Goal: Use online tool/utility: Utilize a website feature to perform a specific function

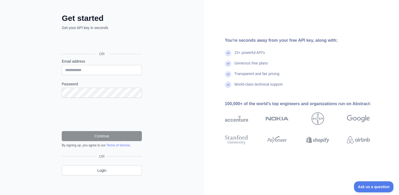
scroll to position [21, 0]
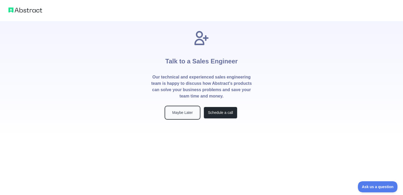
click at [190, 113] on button "Maybe Later" at bounding box center [183, 113] width 34 height 12
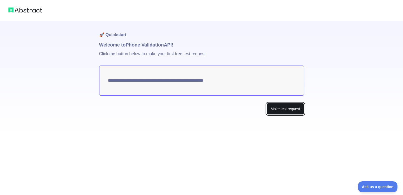
click at [281, 110] on button "Make test request" at bounding box center [285, 109] width 37 height 12
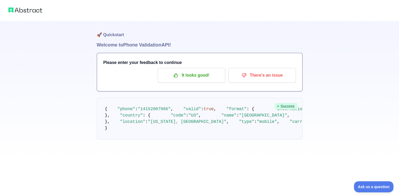
scroll to position [41, 0]
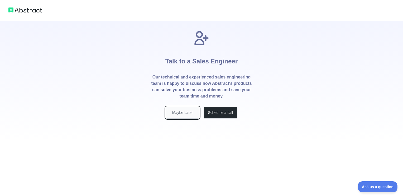
click at [174, 113] on button "Maybe Later" at bounding box center [183, 113] width 34 height 12
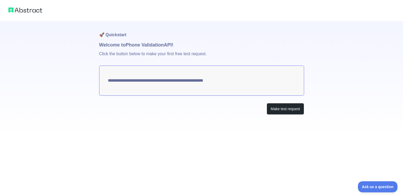
click at [233, 80] on textarea "**********" at bounding box center [201, 80] width 205 height 30
click at [226, 79] on textarea "**********" at bounding box center [201, 80] width 205 height 30
click at [282, 112] on button "Make test request" at bounding box center [285, 109] width 37 height 12
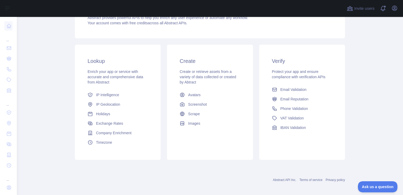
scroll to position [68, 0]
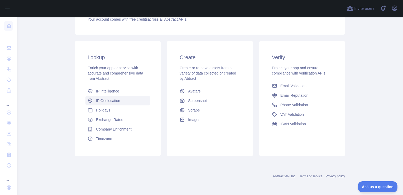
click at [118, 99] on span "IP Geolocation" at bounding box center [108, 100] width 24 height 5
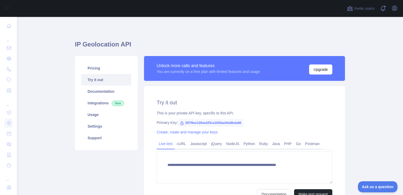
type textarea "**********"
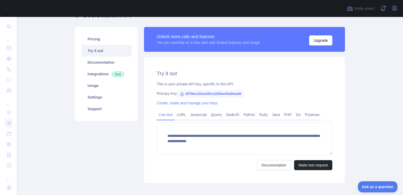
scroll to position [5, 0]
drag, startPoint x: 180, startPoint y: 92, endPoint x: 238, endPoint y: 97, distance: 58.2
click at [238, 97] on span "297f6ee126ea425ca1926ae0da9bda66" at bounding box center [211, 94] width 66 height 8
drag, startPoint x: 238, startPoint y: 97, endPoint x: 233, endPoint y: 93, distance: 6.4
copy span "297f6ee126ea425ca1926ae0da9bda66"
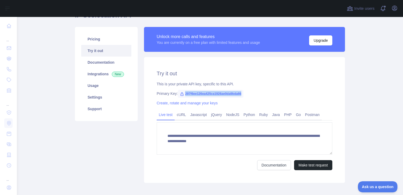
click at [249, 96] on div "Primary Key: 297f6ee126ea425ca1926ae0da9bda66" at bounding box center [245, 93] width 176 height 5
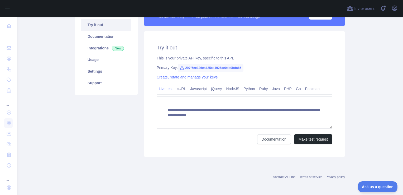
scroll to position [55, 0]
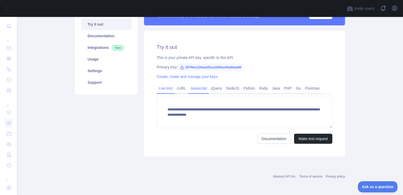
click at [195, 88] on link "Javascript" at bounding box center [198, 88] width 21 height 8
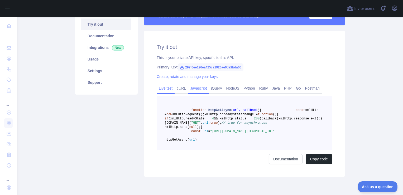
click at [161, 87] on link "Live test" at bounding box center [166, 88] width 18 height 8
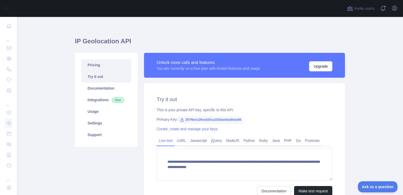
scroll to position [3, 0]
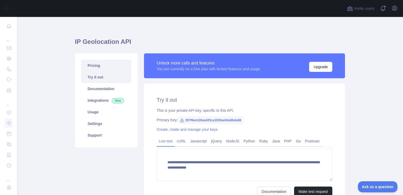
click at [100, 66] on link "Pricing" at bounding box center [106, 66] width 50 height 12
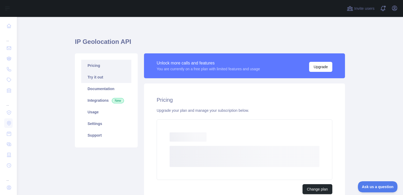
click at [107, 79] on link "Try it out" at bounding box center [106, 77] width 50 height 12
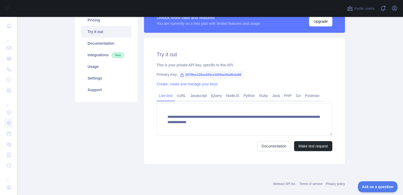
scroll to position [55, 0]
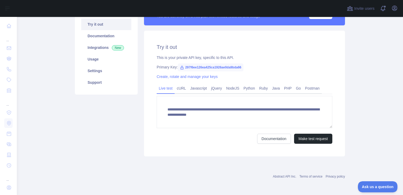
scroll to position [53, 0]
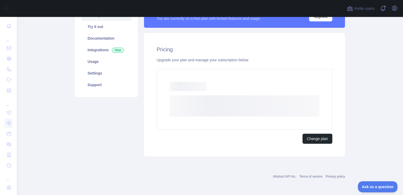
scroll to position [55, 0]
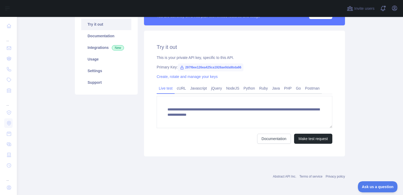
scroll to position [55, 0]
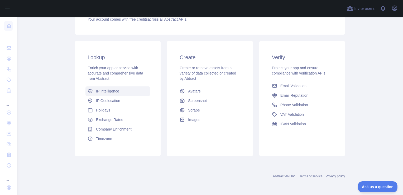
click at [127, 93] on link "IP Intelligence" at bounding box center [117, 90] width 65 height 9
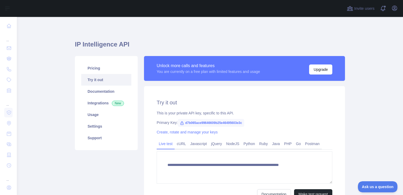
type textarea "**********"
drag, startPoint x: 239, startPoint y: 122, endPoint x: 181, endPoint y: 122, distance: 57.2
click at [181, 122] on span "d7b065ace99646609b25e46495603e3c" at bounding box center [211, 123] width 66 height 8
drag, startPoint x: 181, startPoint y: 122, endPoint x: 190, endPoint y: 123, distance: 8.2
copy span "d7b065ace99646609b25e46495603e3"
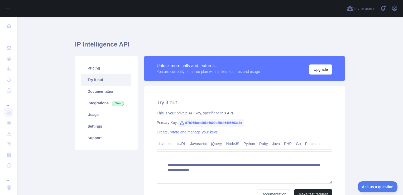
click at [212, 40] on div "**********" at bounding box center [210, 124] width 270 height 189
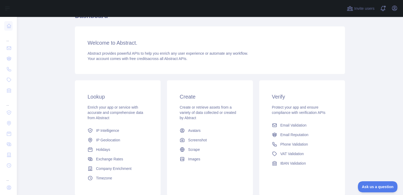
scroll to position [53, 0]
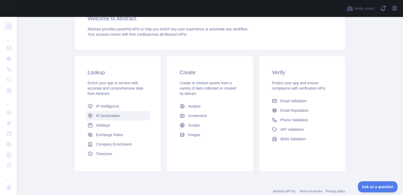
click at [118, 114] on span "IP Geolocation" at bounding box center [108, 115] width 24 height 5
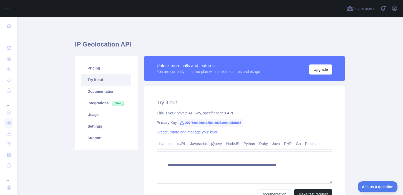
type textarea "**********"
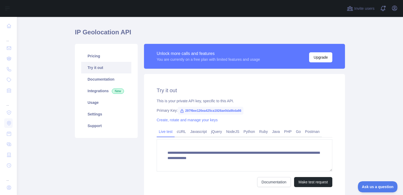
scroll to position [53, 0]
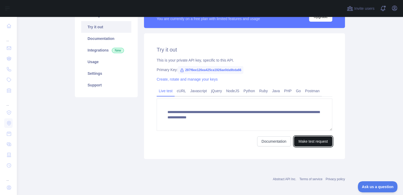
click at [309, 138] on button "Make test request" at bounding box center [313, 141] width 38 height 10
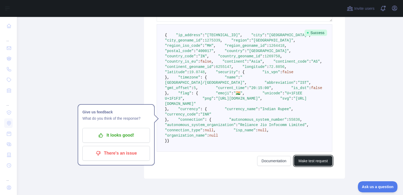
scroll to position [105, 0]
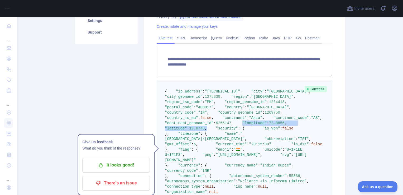
drag, startPoint x: 170, startPoint y: 169, endPoint x: 211, endPoint y: 177, distance: 41.8
click at [211, 177] on pre "{ "ip_address" : "2405:201:2:3894:f0a9:20cd:2401:9074" , "city" : "Mumbai" , "c…" at bounding box center [245, 143] width 176 height 127
drag, startPoint x: 211, startPoint y: 177, endPoint x: 197, endPoint y: 170, distance: 16.1
copy code ""longitude" : 72.8856 , "latitude" : 19.0748 ,"
click at [153, 79] on div "**********" at bounding box center [244, 107] width 201 height 254
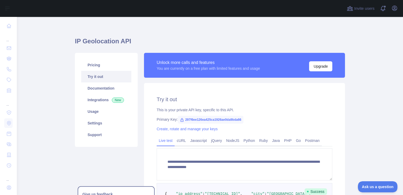
scroll to position [0, 0]
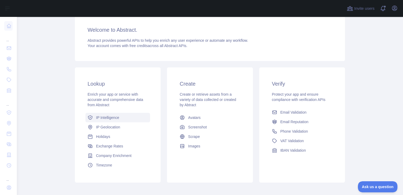
click at [113, 117] on span "IP Intelligence" at bounding box center [107, 117] width 23 height 5
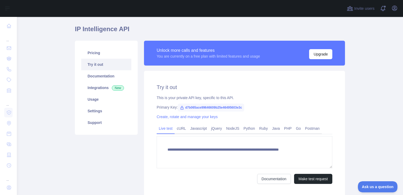
scroll to position [55, 0]
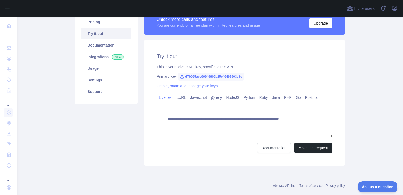
type textarea "**********"
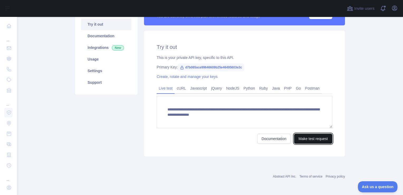
click at [315, 138] on button "Make test request" at bounding box center [313, 138] width 38 height 10
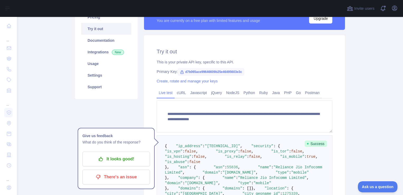
scroll to position [0, 0]
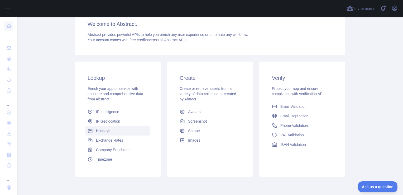
scroll to position [53, 0]
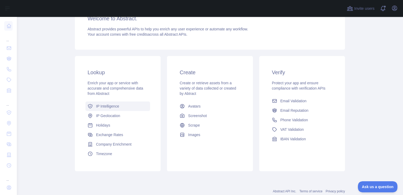
click at [125, 105] on link "IP Intelligence" at bounding box center [117, 105] width 65 height 9
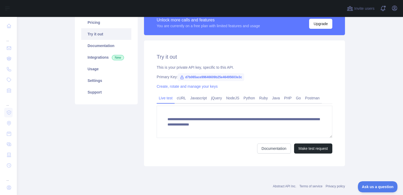
scroll to position [53, 0]
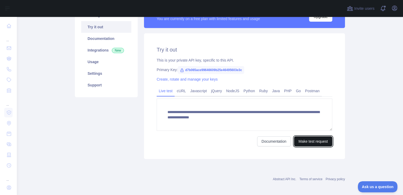
click at [315, 143] on button "Make test request" at bounding box center [313, 141] width 38 height 10
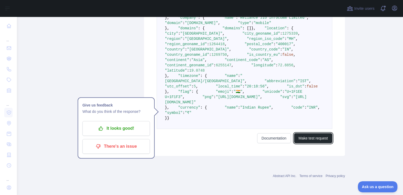
scroll to position [211, 0]
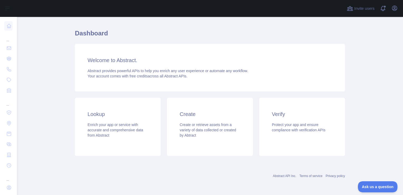
scroll to position [68, 0]
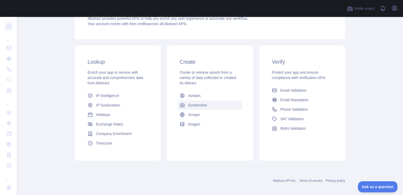
scroll to position [68, 0]
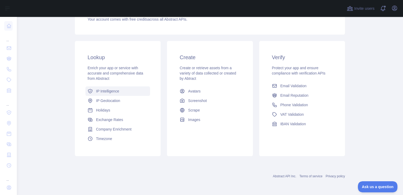
click at [122, 90] on link "IP Intelligence" at bounding box center [117, 90] width 65 height 9
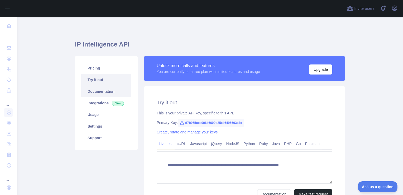
type textarea "**********"
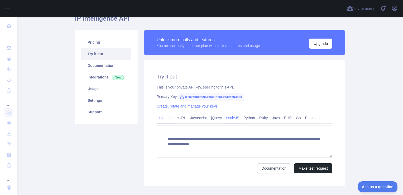
scroll to position [26, 0]
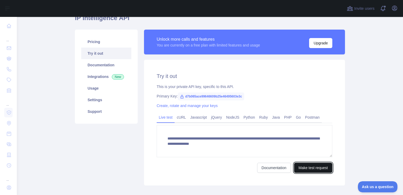
click at [306, 166] on button "Make test request" at bounding box center [313, 167] width 38 height 10
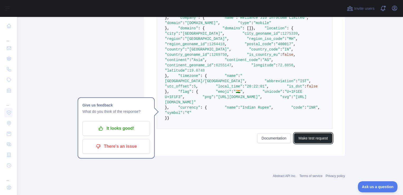
scroll to position [289, 0]
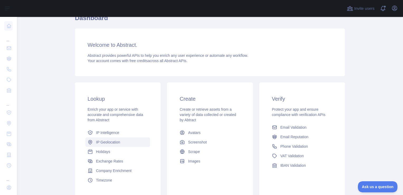
click at [119, 143] on link "IP Geolocation" at bounding box center [117, 141] width 65 height 9
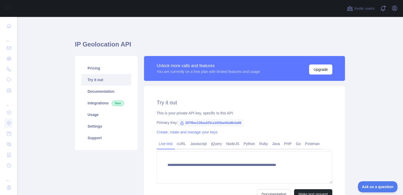
type textarea "**********"
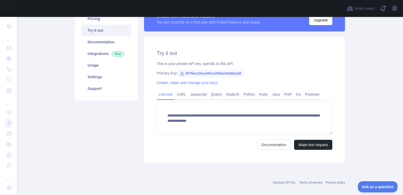
scroll to position [53, 0]
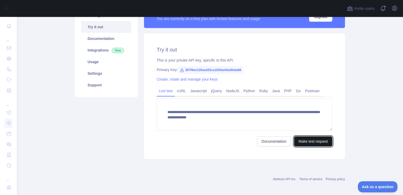
click at [321, 142] on button "Make test request" at bounding box center [313, 141] width 38 height 10
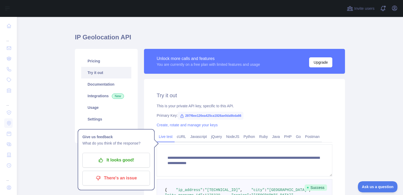
scroll to position [0, 0]
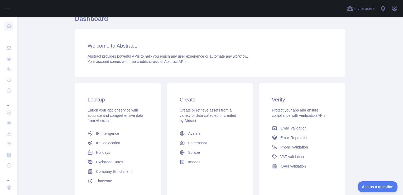
scroll to position [26, 0]
click at [106, 142] on span "IP Geolocation" at bounding box center [108, 141] width 24 height 5
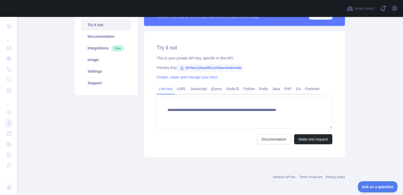
type textarea "**********"
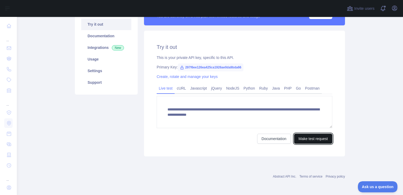
click at [317, 138] on button "Make test request" at bounding box center [313, 138] width 38 height 10
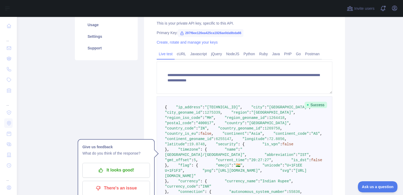
scroll to position [82, 0]
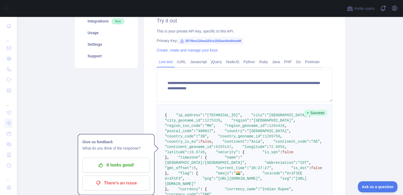
scroll to position [68, 0]
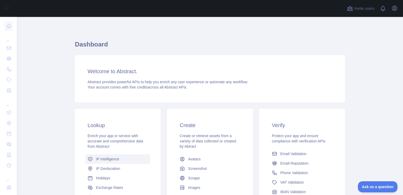
click at [129, 161] on link "IP Intelligence" at bounding box center [117, 158] width 65 height 9
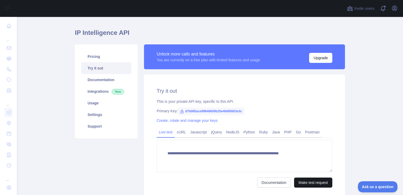
scroll to position [26, 0]
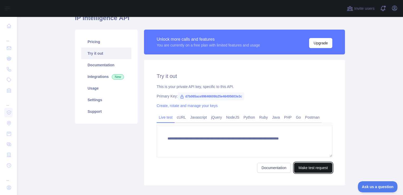
click at [311, 166] on button "Make test request" at bounding box center [313, 167] width 38 height 10
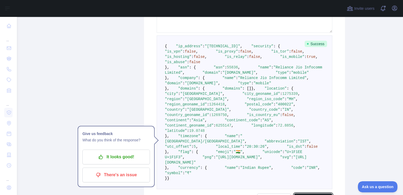
type textarea "**********"
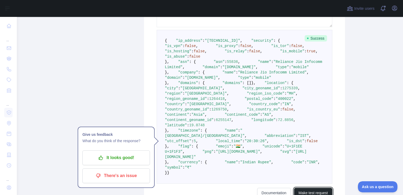
scroll to position [157, 0]
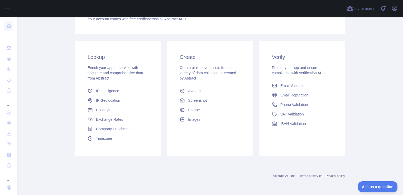
scroll to position [68, 0]
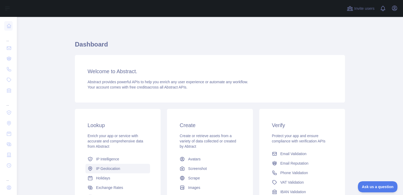
click at [105, 170] on span "IP Geolocation" at bounding box center [108, 168] width 24 height 5
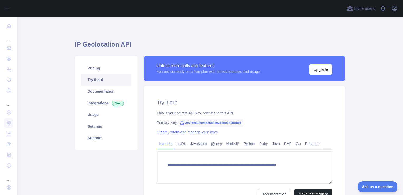
type textarea "**********"
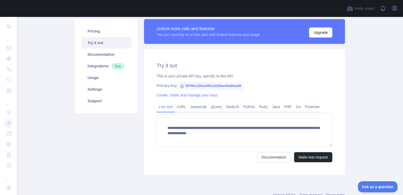
scroll to position [53, 0]
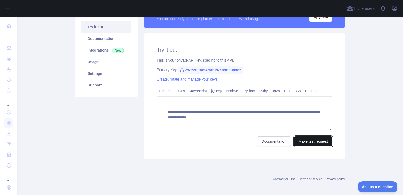
click at [316, 139] on button "Make test request" at bounding box center [313, 141] width 38 height 10
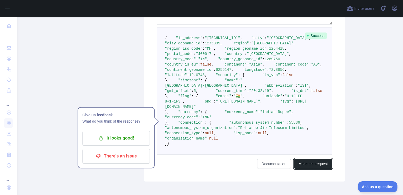
scroll to position [158, 0]
drag, startPoint x: 169, startPoint y: 73, endPoint x: 220, endPoint y: 76, distance: 50.5
click at [220, 76] on pre "{ "ip_address" : "[TECHNICAL_ID]" , "city" : "[GEOGRAPHIC_DATA]" , "city_geonam…" at bounding box center [245, 91] width 176 height 127
drag, startPoint x: 220, startPoint y: 76, endPoint x: 213, endPoint y: 75, distance: 7.0
copy span ""postal_code" : "400017" ,"
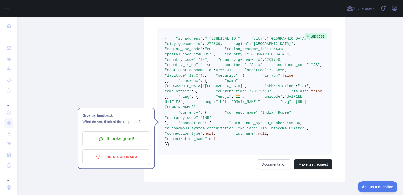
click at [259, 79] on pre "{ "ip_address" : "[TECHNICAL_ID]" , "city" : "[GEOGRAPHIC_DATA]" , "city_geonam…" at bounding box center [245, 91] width 176 height 127
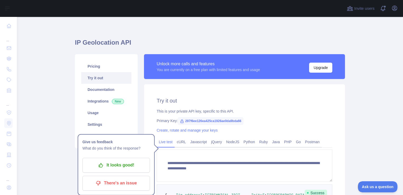
scroll to position [0, 0]
